Goal: Check status: Check status

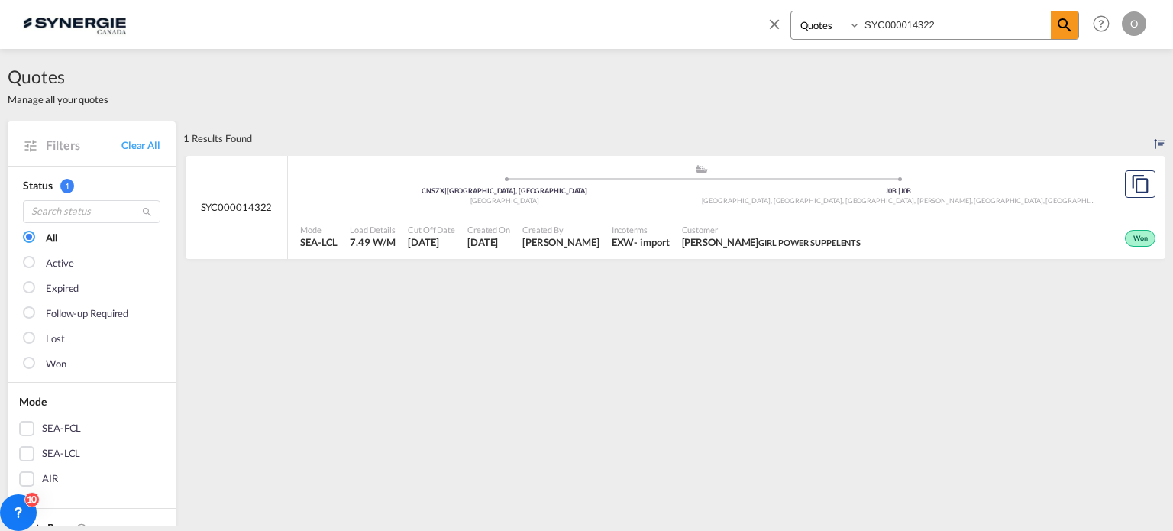
select select "Quotes"
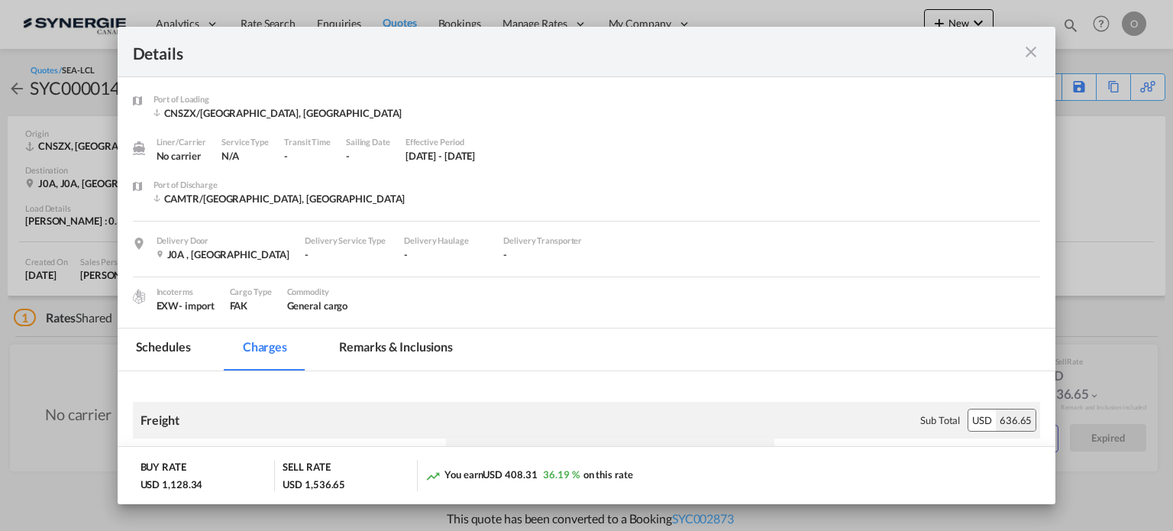
scroll to position [305, 0]
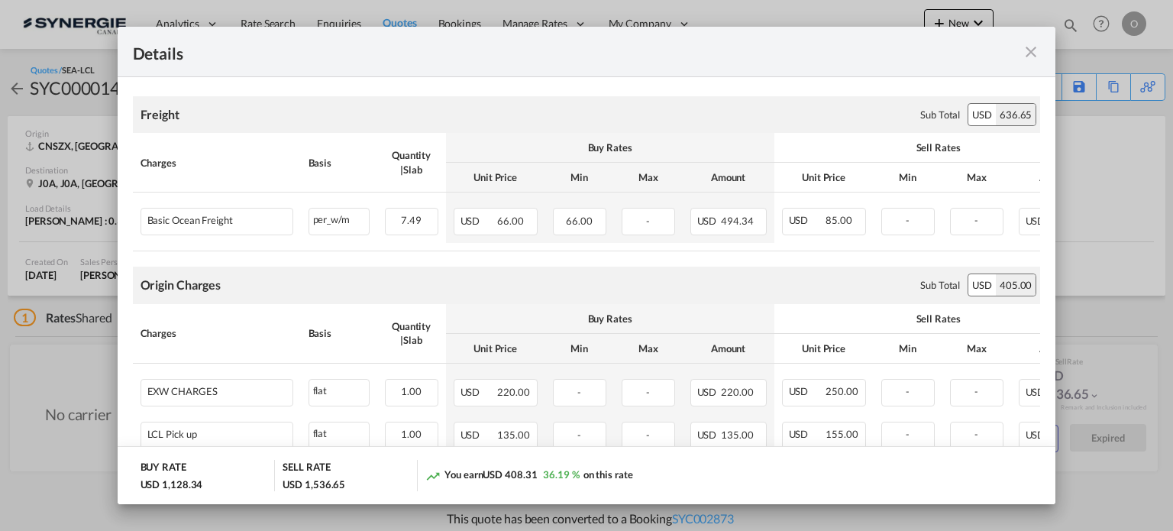
click at [1036, 48] on md-icon "icon-close fg-AAA8AD m-0 cursor" at bounding box center [1031, 52] width 18 height 18
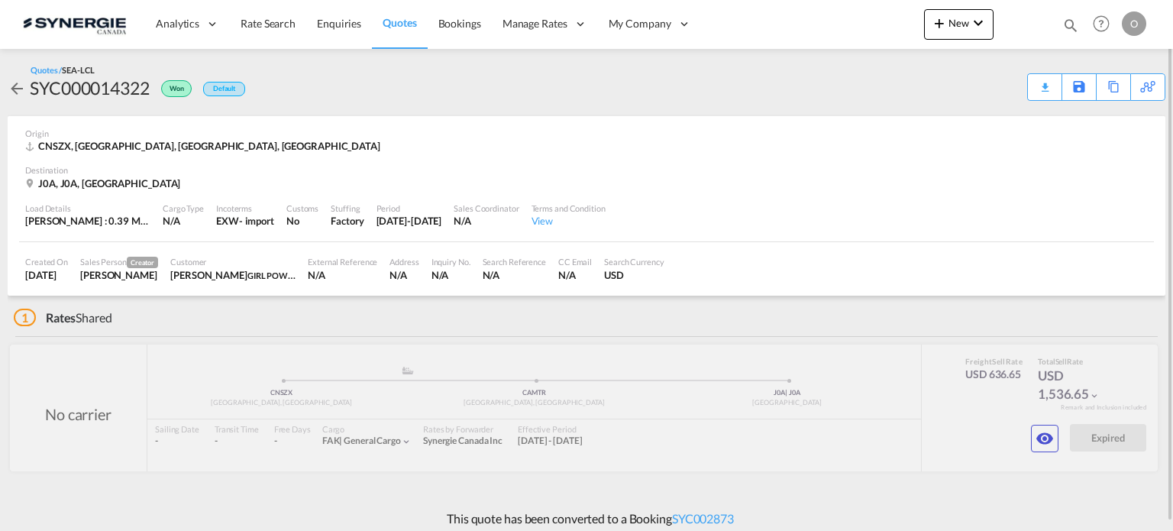
click at [1072, 24] on md-icon "icon-magnify" at bounding box center [1070, 25] width 17 height 17
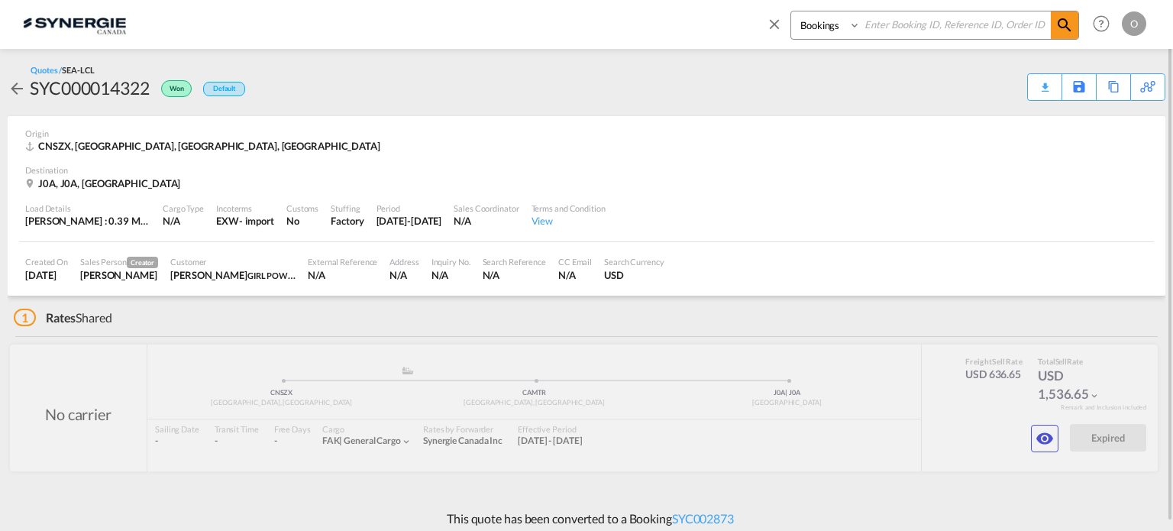
drag, startPoint x: 809, startPoint y: 26, endPoint x: 812, endPoint y: 38, distance: 12.6
click at [809, 26] on select "Bookings Quotes Enquiries" at bounding box center [827, 24] width 73 height 27
select select "Quotes"
click at [791, 11] on select "Bookings Quotes Enquiries" at bounding box center [827, 24] width 73 height 27
click at [899, 25] on input at bounding box center [955, 24] width 190 height 27
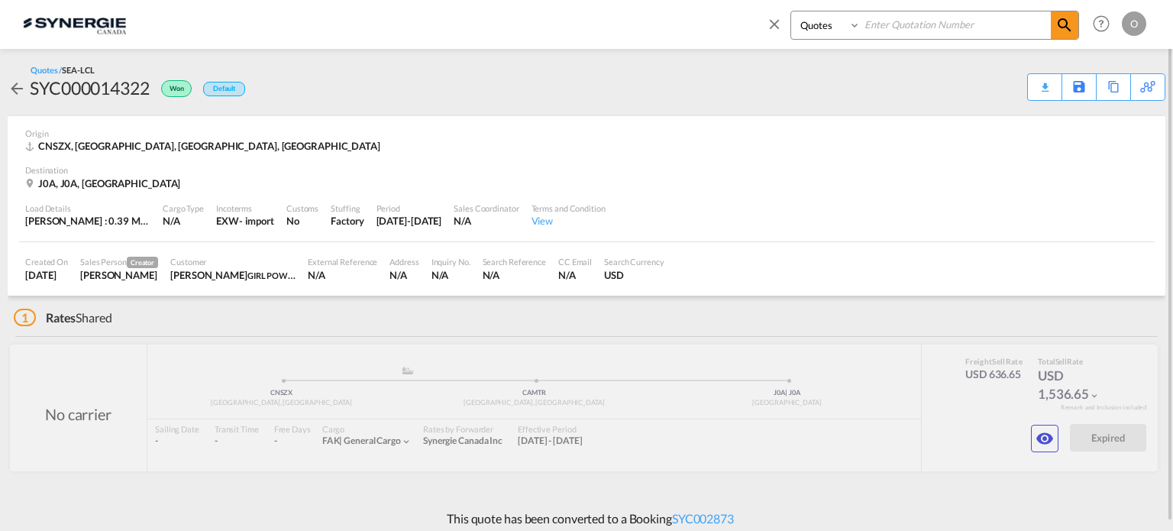
paste input "SYC000014115"
type input "SYC000014115"
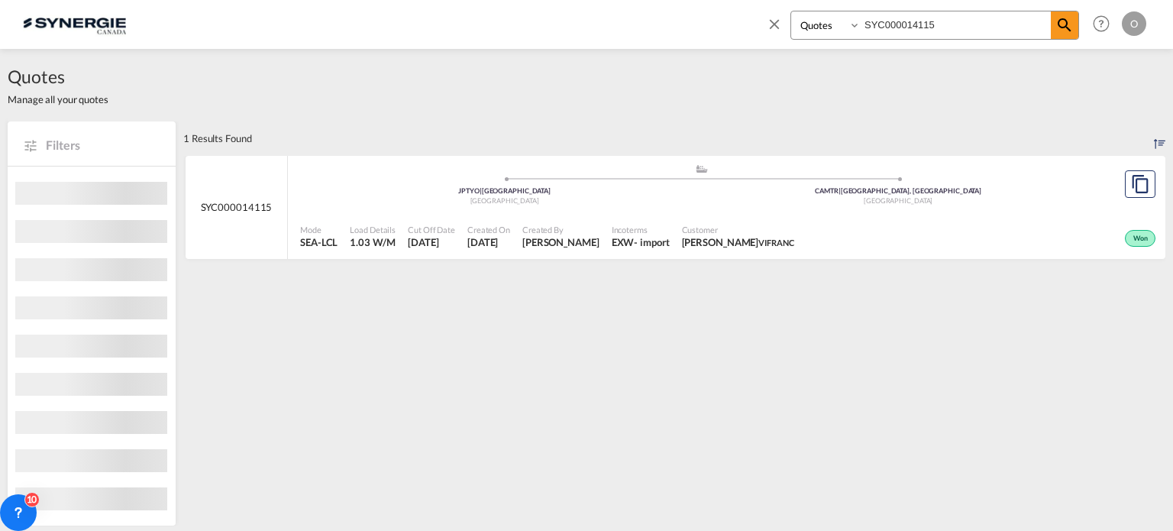
click at [660, 244] on div "Incoterms EXW - import" at bounding box center [640, 237] width 70 height 38
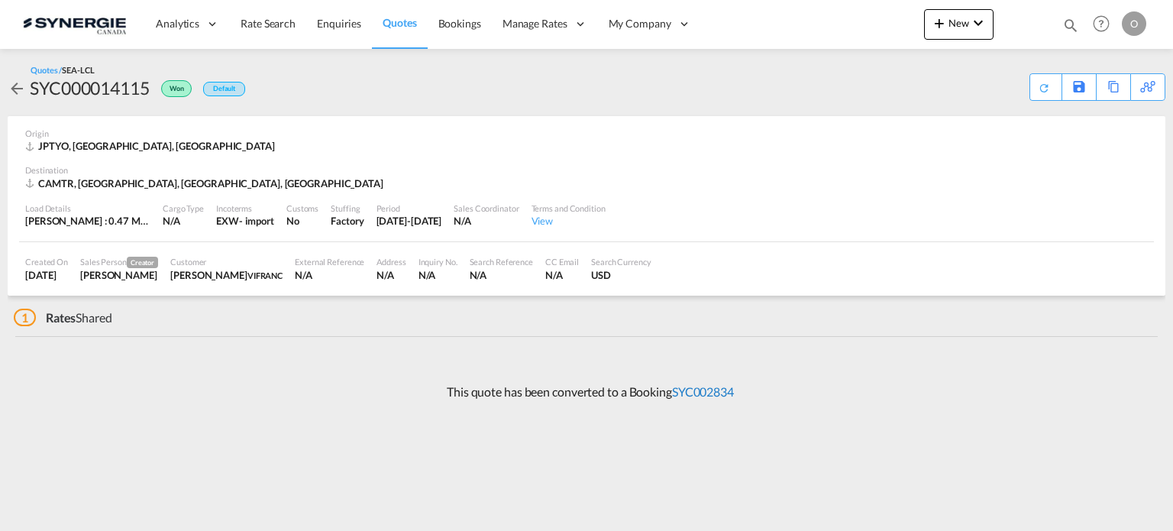
click at [705, 391] on link "SYC002834" at bounding box center [703, 391] width 62 height 15
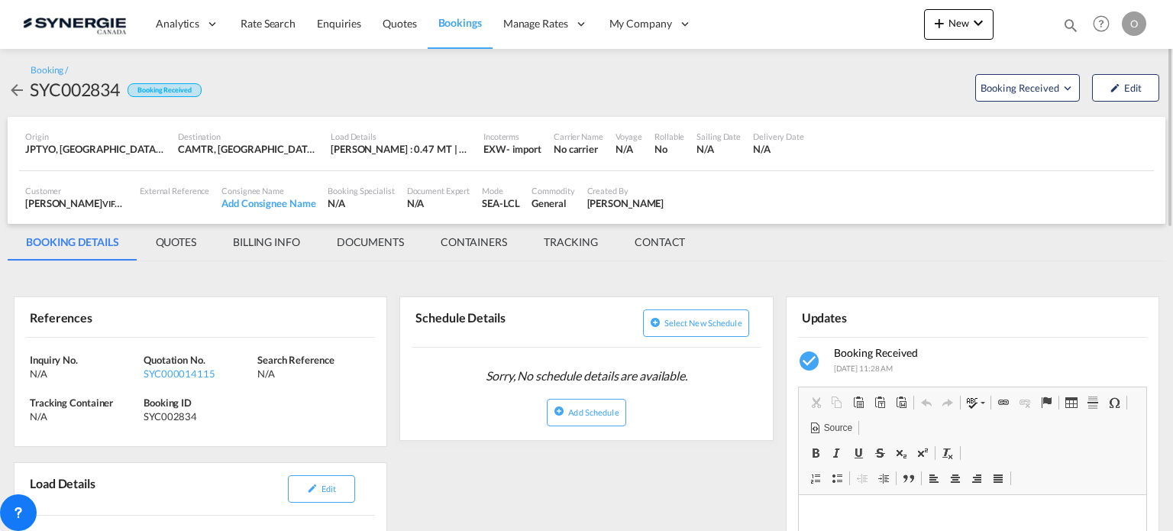
click at [177, 236] on md-tab-item "QUOTES" at bounding box center [175, 242] width 77 height 37
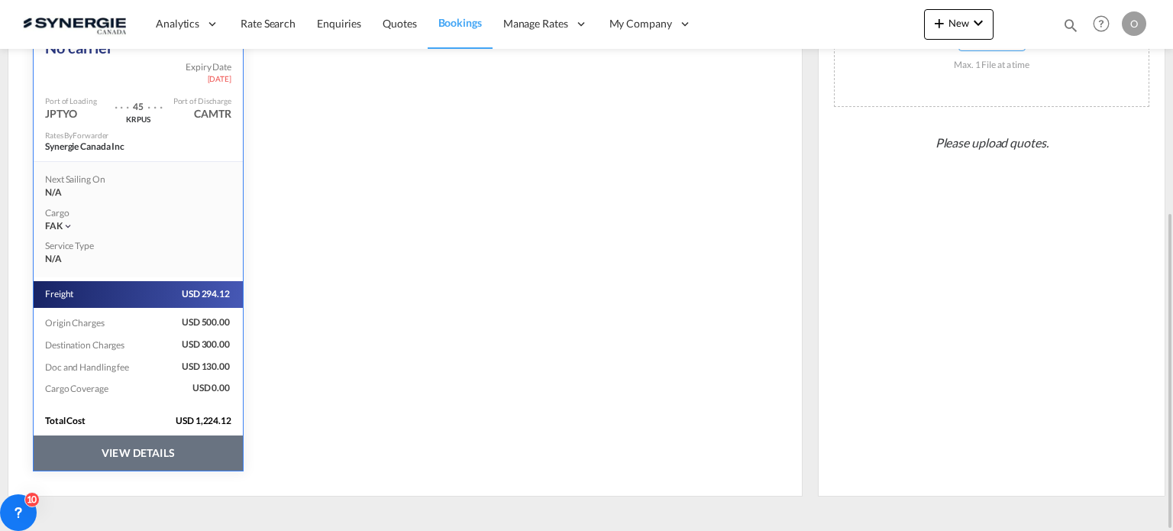
scroll to position [50, 0]
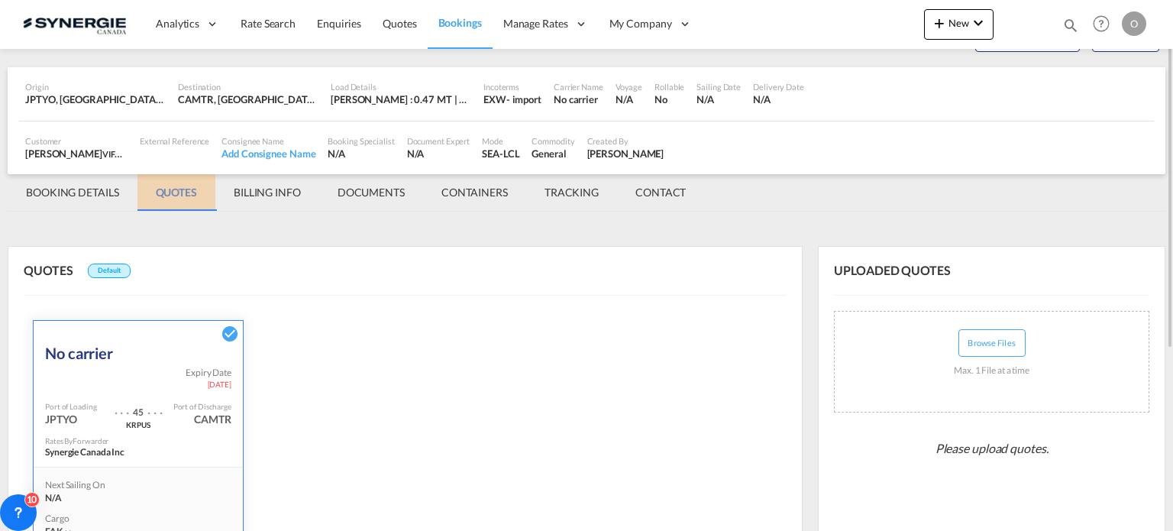
click at [179, 189] on md-tab-item "QUOTES" at bounding box center [176, 192] width 78 height 37
click at [71, 195] on md-tab-item "BOOKING DETAILS" at bounding box center [73, 192] width 130 height 37
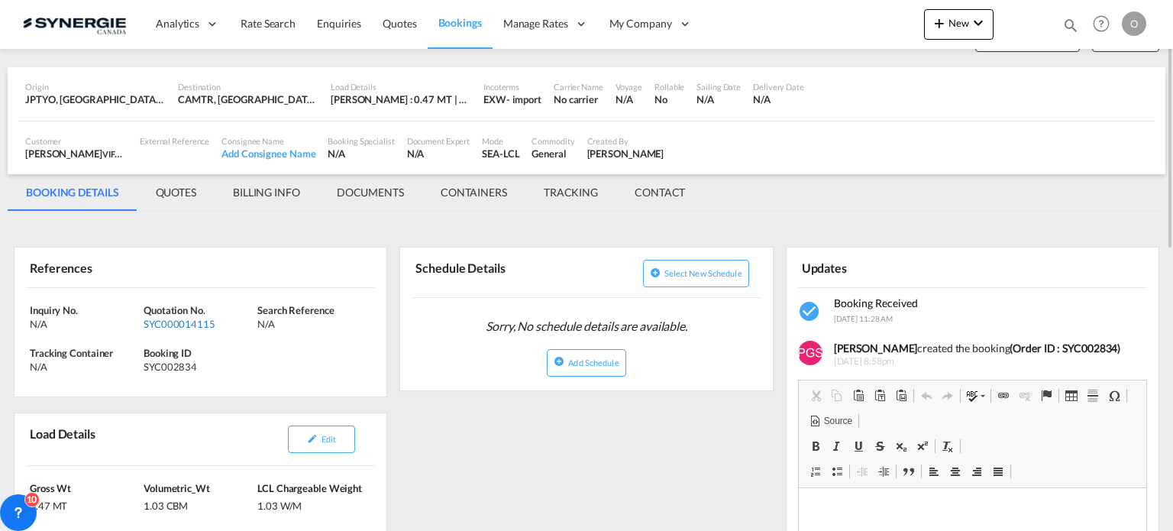
click at [204, 321] on div "SYC000014115" at bounding box center [199, 324] width 110 height 14
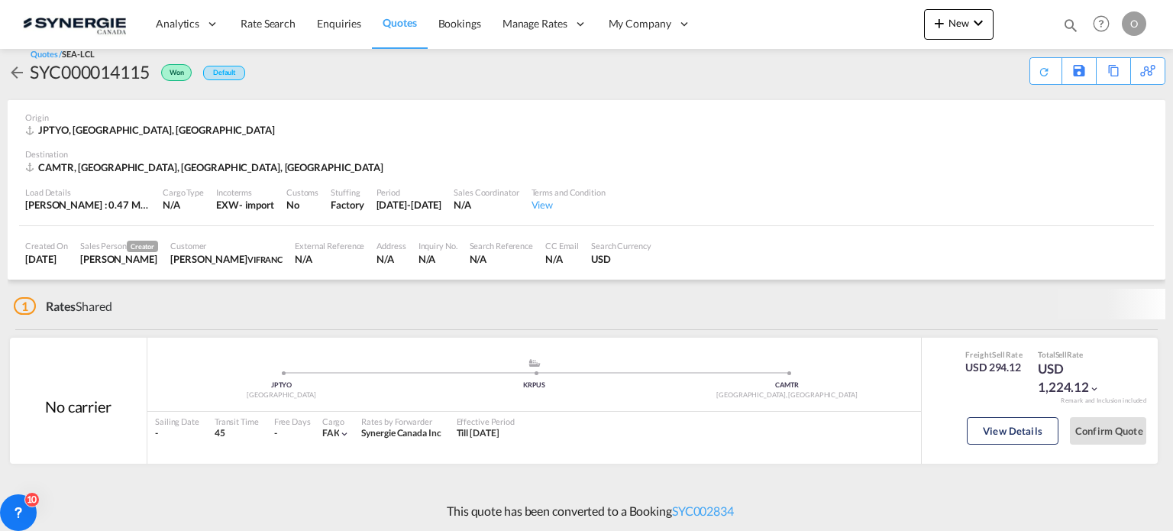
scroll to position [8, 0]
